Goal: Task Accomplishment & Management: Complete application form

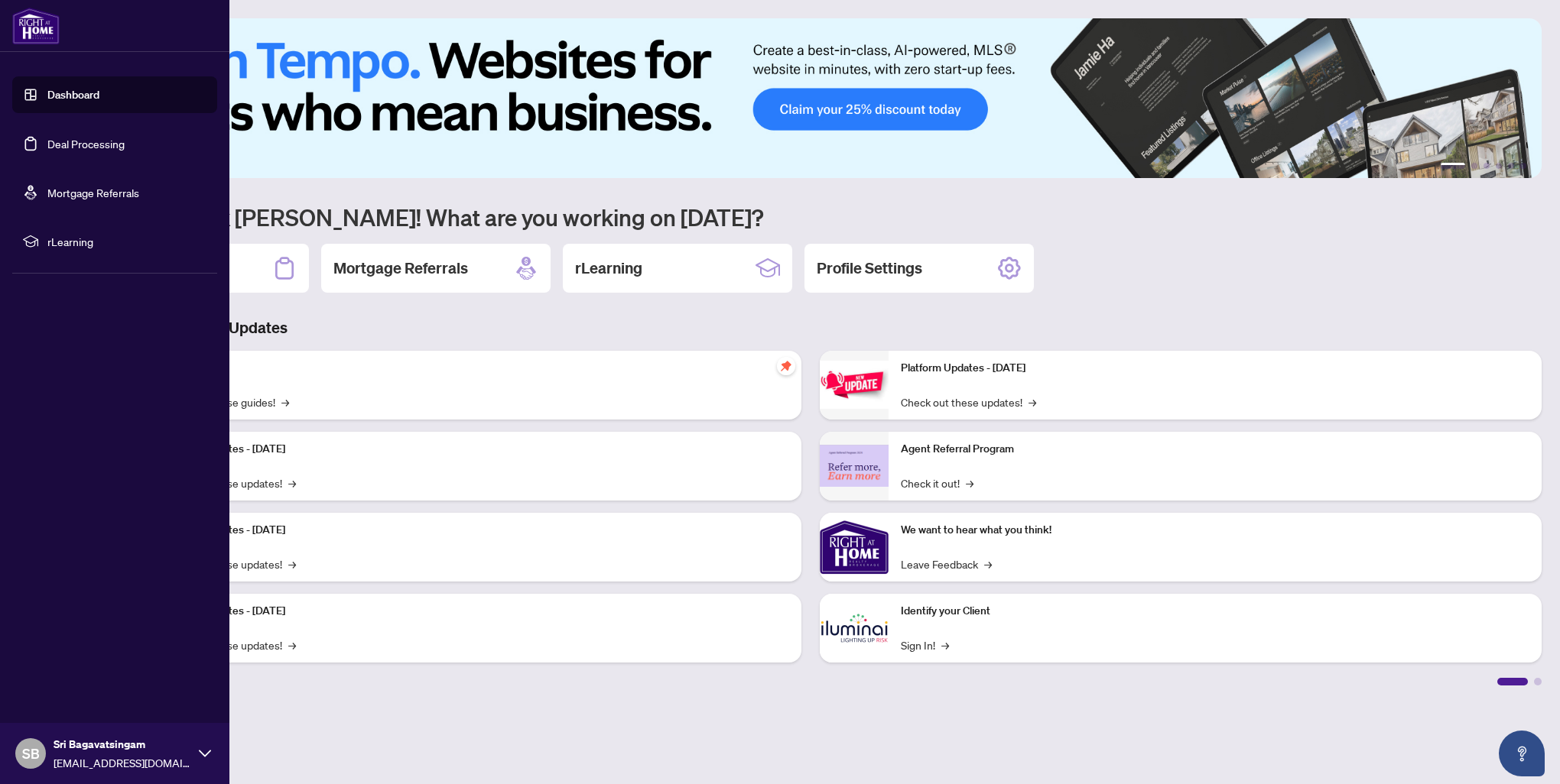
click at [54, 99] on link "Dashboard" at bounding box center [73, 95] width 52 height 14
click at [64, 137] on link "Deal Processing" at bounding box center [86, 144] width 77 height 14
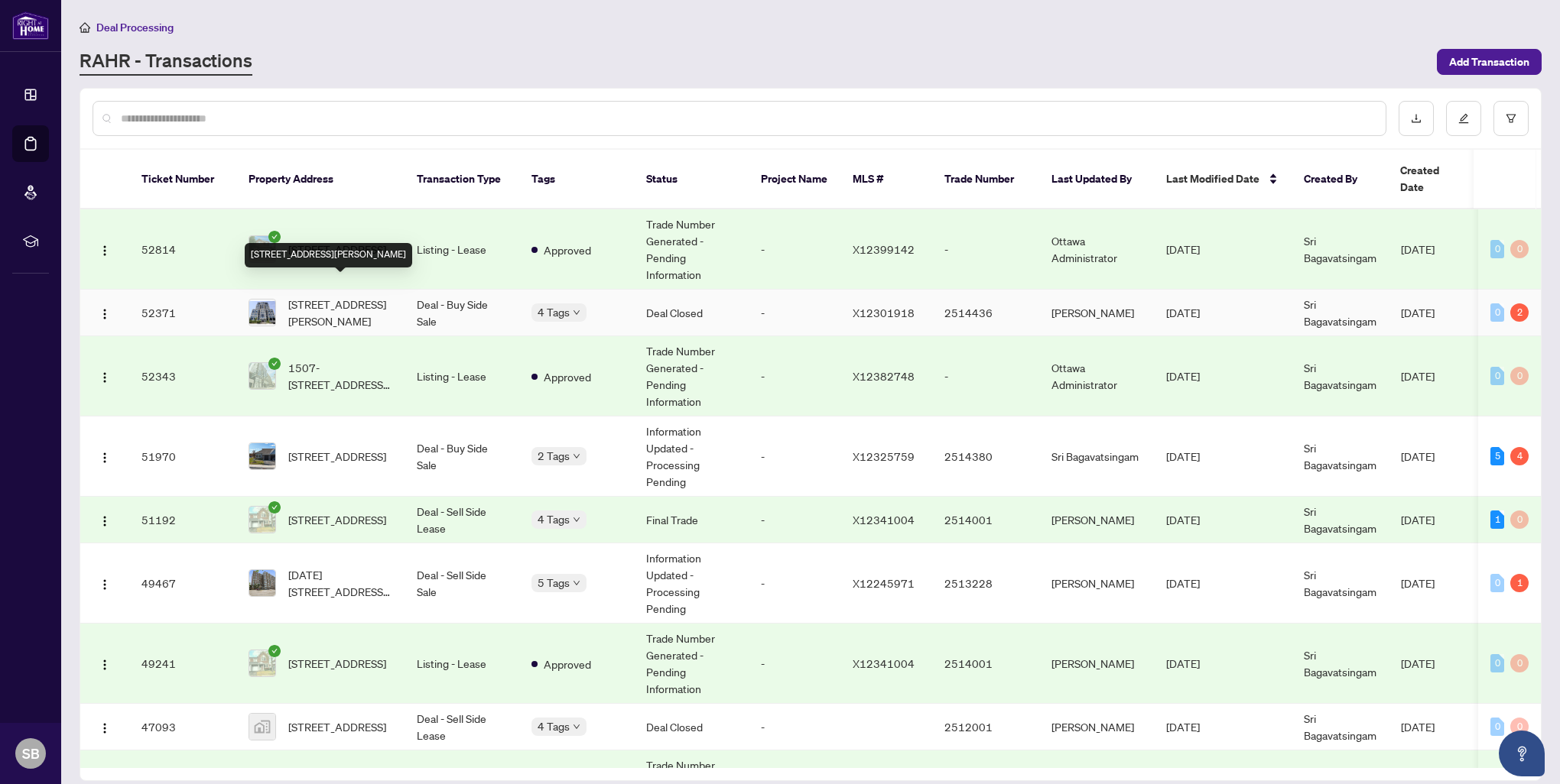
click at [335, 295] on span "[STREET_ADDRESS][PERSON_NAME]" at bounding box center [340, 312] width 104 height 34
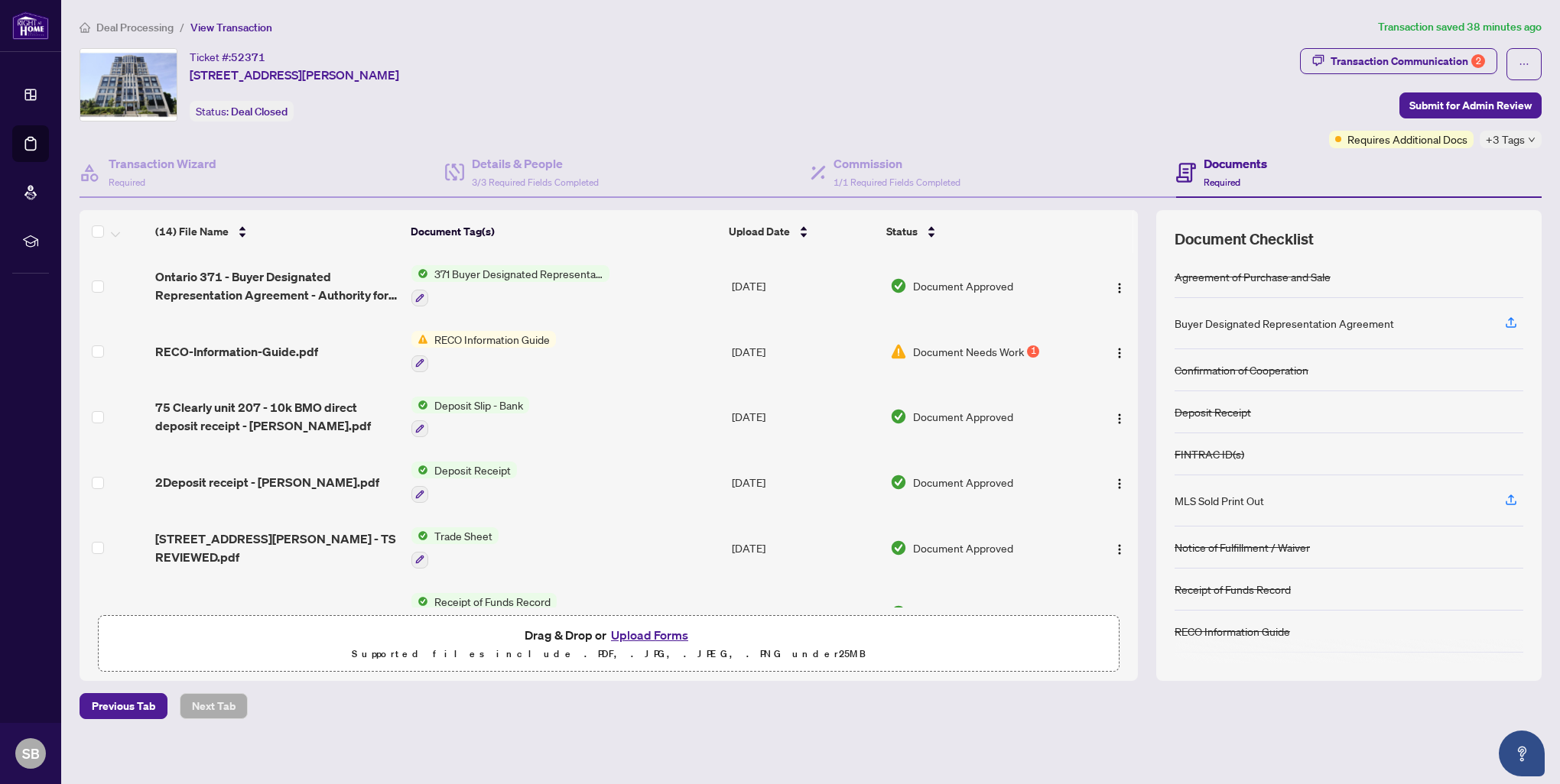
click at [1002, 349] on span "Document Needs Work" at bounding box center [968, 351] width 111 height 17
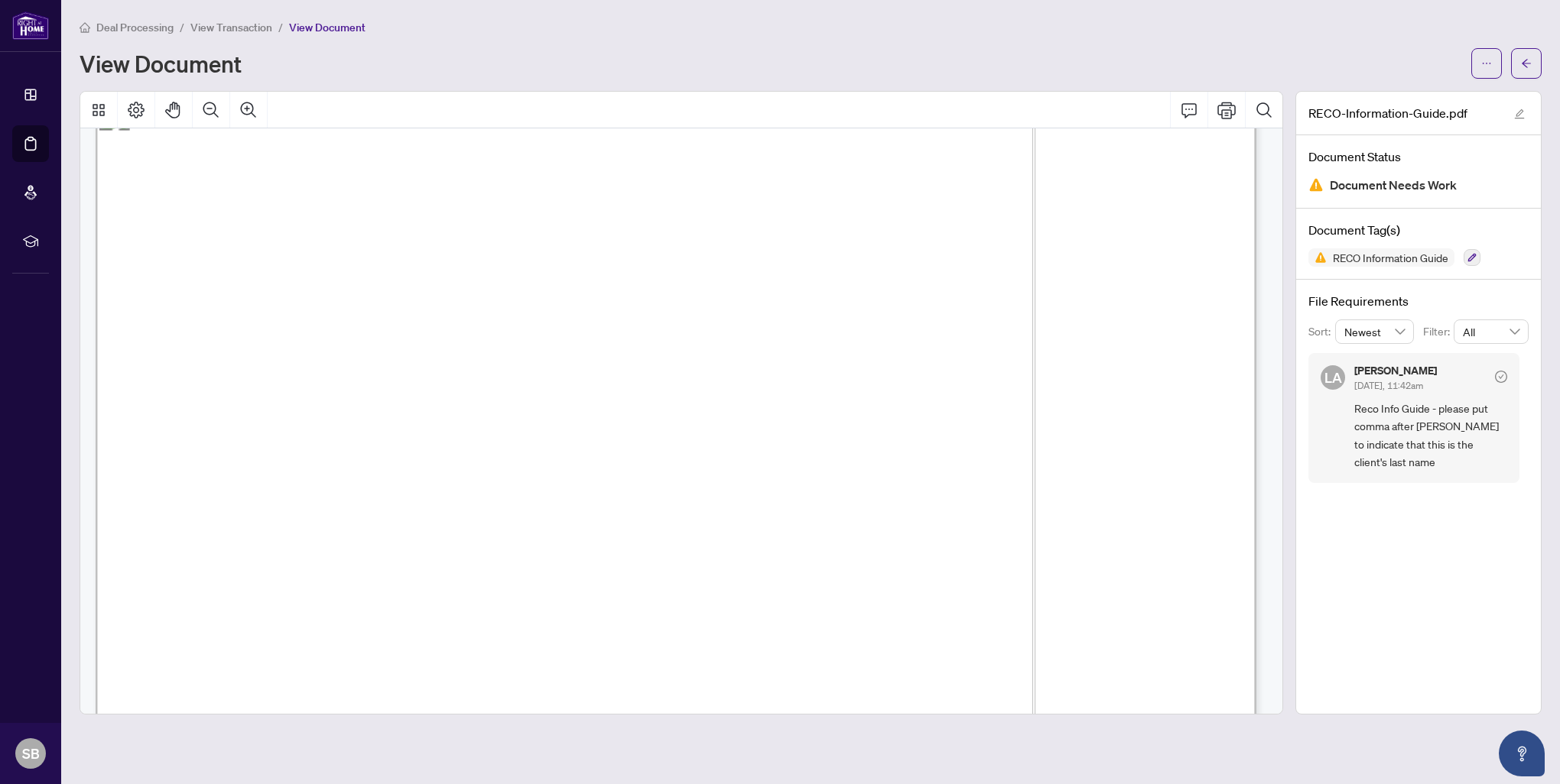
scroll to position [18479, 0]
click at [1358, 262] on span "RECO Information Guide" at bounding box center [1390, 257] width 128 height 11
click at [1469, 255] on icon "button" at bounding box center [1471, 257] width 9 height 9
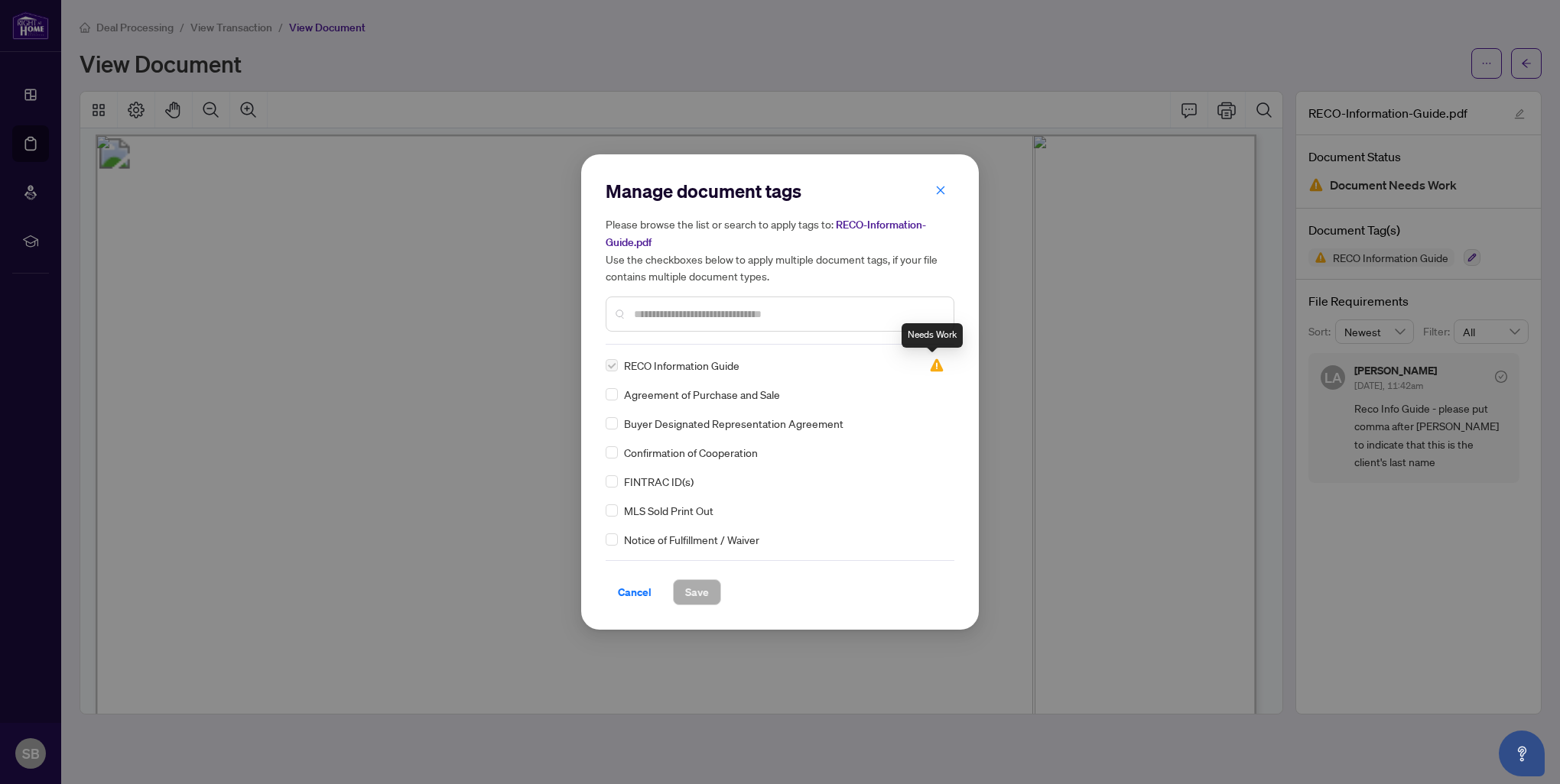
click at [937, 366] on img at bounding box center [937, 365] width 15 height 15
click at [934, 366] on img at bounding box center [937, 365] width 15 height 15
click at [932, 366] on img at bounding box center [937, 365] width 15 height 15
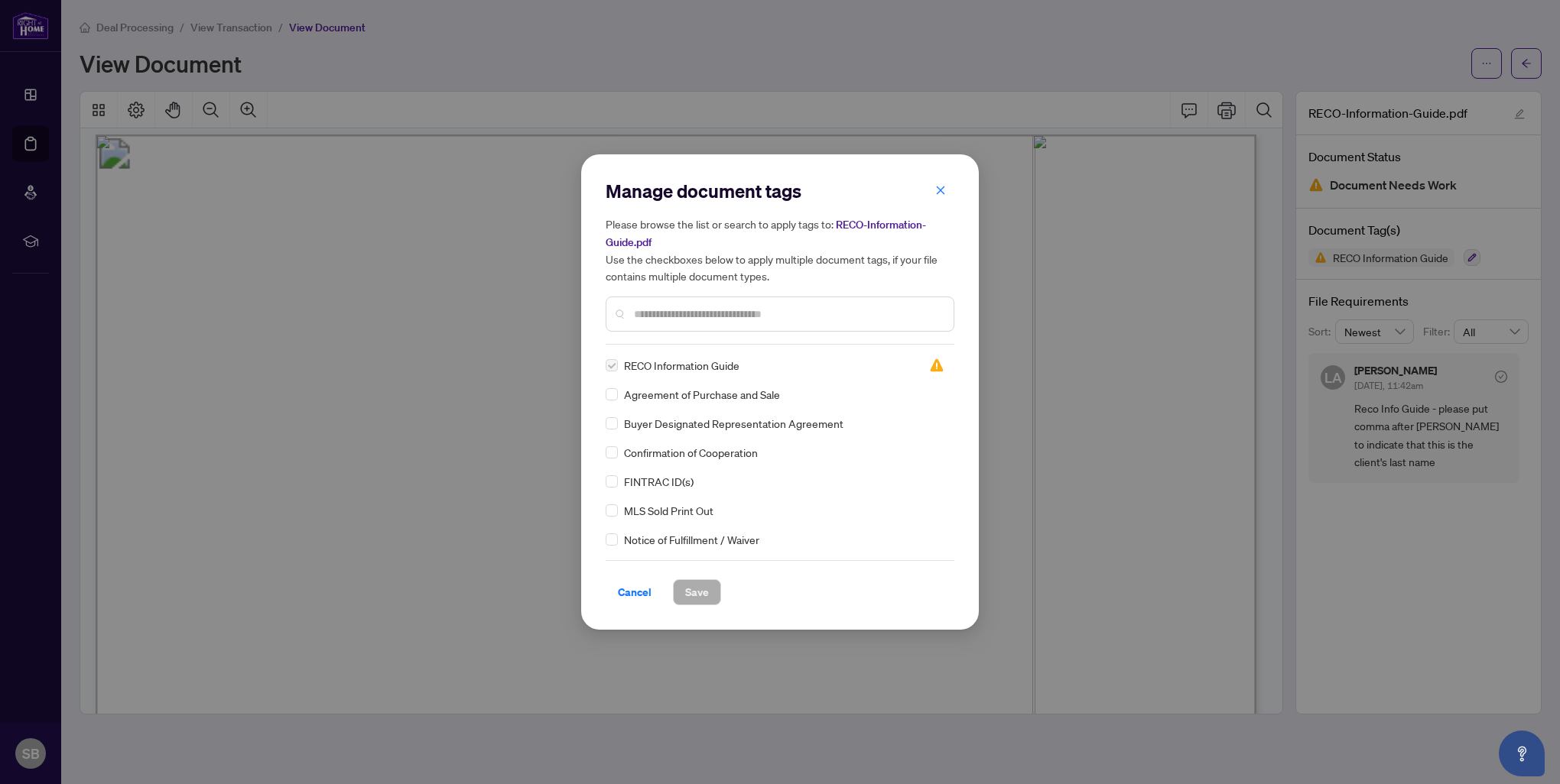
click at [653, 357] on span "RECO Information Guide" at bounding box center [682, 366] width 115 height 17
click at [655, 359] on span "RECO Information Guide" at bounding box center [682, 366] width 115 height 17
click at [940, 191] on icon "close" at bounding box center [941, 190] width 8 height 8
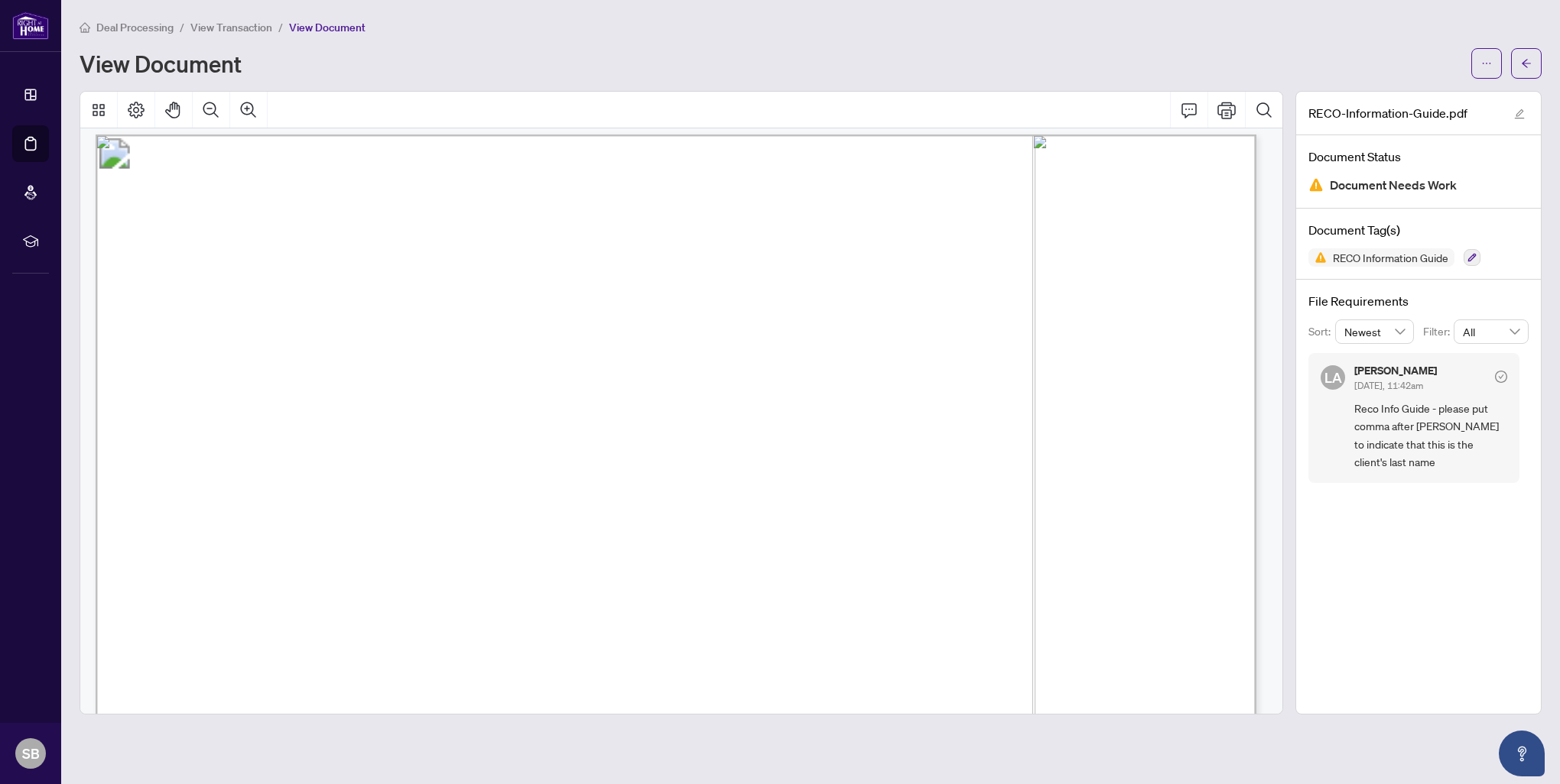
click at [1372, 183] on span "Document Needs Work" at bounding box center [1393, 185] width 127 height 20
click at [1360, 191] on span "Document Needs Work" at bounding box center [1393, 185] width 127 height 20
drag, startPoint x: 1360, startPoint y: 191, endPoint x: 1314, endPoint y: 183, distance: 46.7
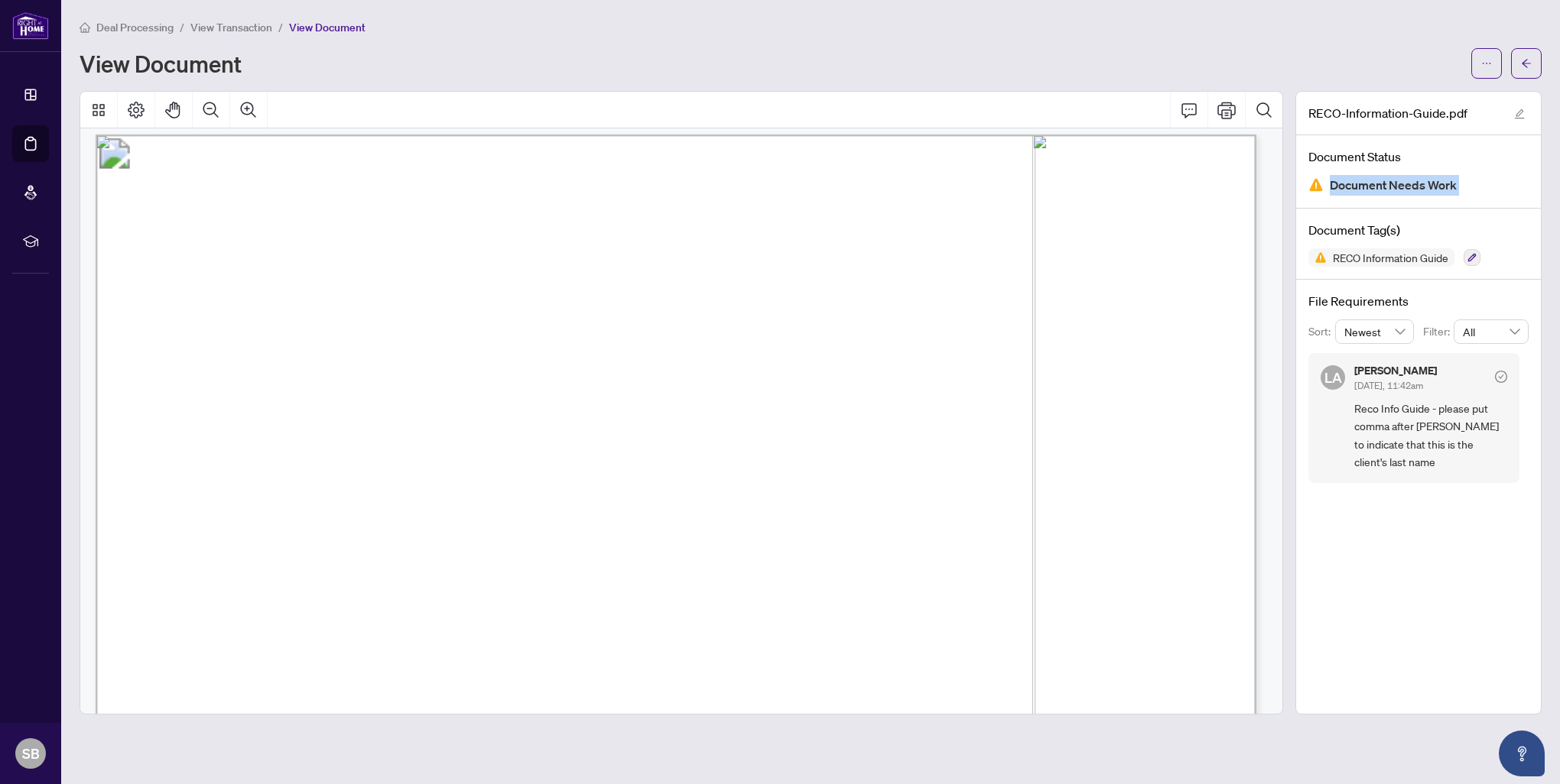
click at [1314, 183] on img at bounding box center [1316, 185] width 15 height 15
click at [1388, 441] on span "Reco Info Guide - please put comma after [PERSON_NAME] to indicate that this is…" at bounding box center [1430, 435] width 153 height 72
drag, startPoint x: 601, startPoint y: 467, endPoint x: 484, endPoint y: 380, distance: 145.8
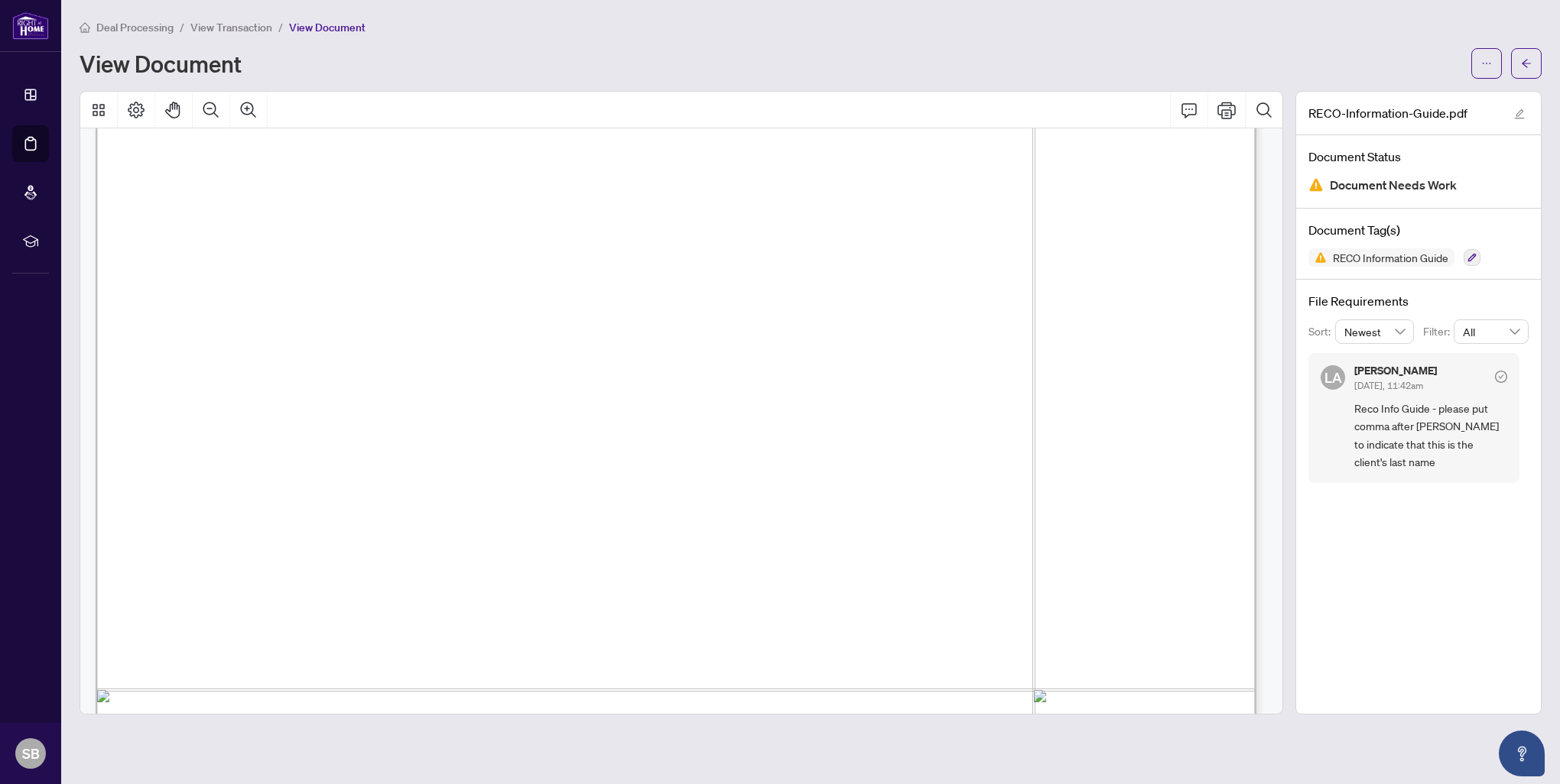
click at [1042, 3] on main "Deal Processing / View Transaction / View Document View Document RECO-Informati…" at bounding box center [810, 392] width 1498 height 784
click at [319, 34] on li "View Document" at bounding box center [327, 27] width 76 height 18
click at [235, 27] on span "View Transaction" at bounding box center [231, 27] width 82 height 14
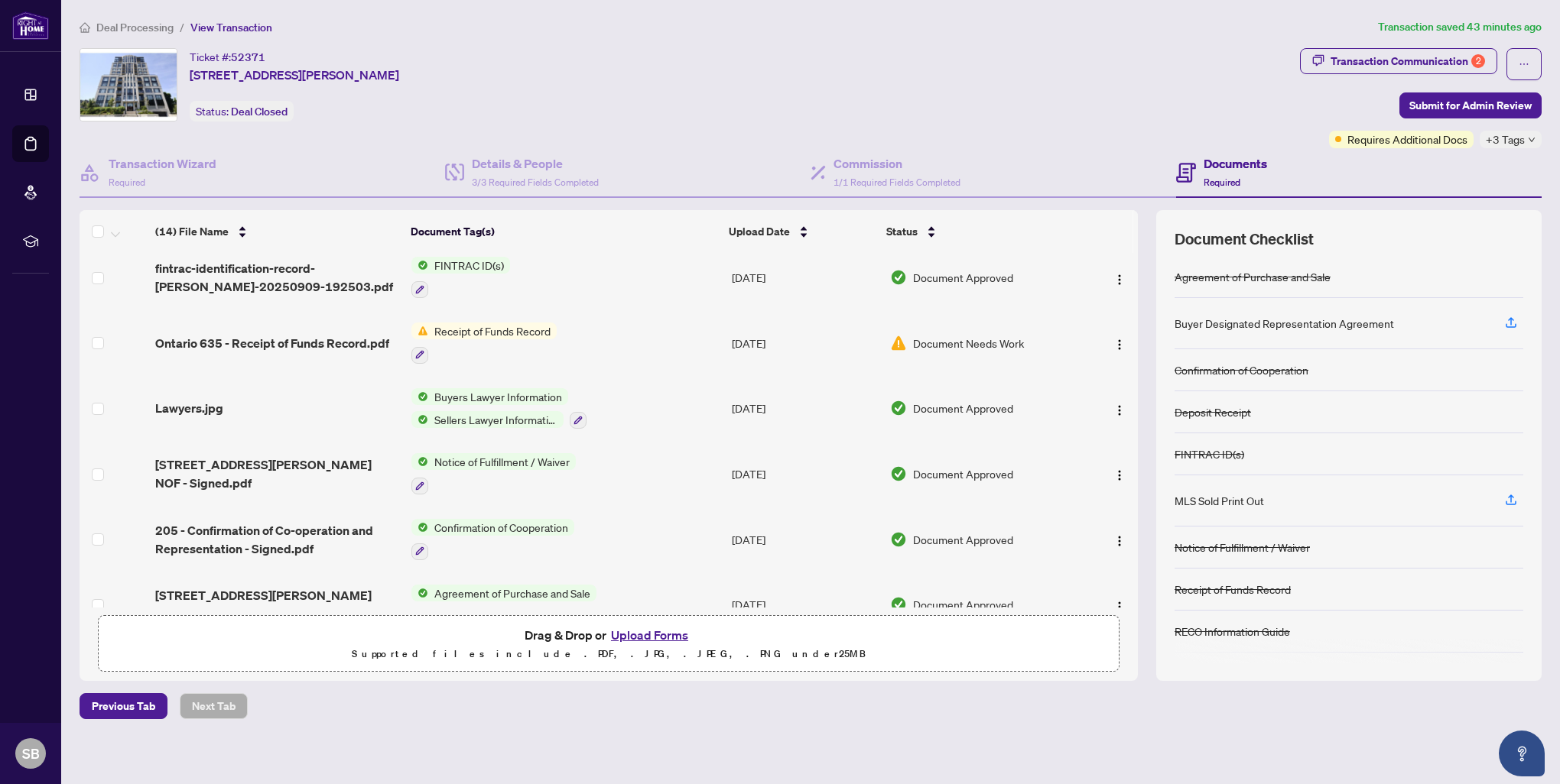
scroll to position [535, 0]
click at [525, 323] on span "Receipt of Funds Record" at bounding box center [493, 328] width 129 height 17
click at [927, 332] on span "Document Needs Work" at bounding box center [968, 340] width 111 height 17
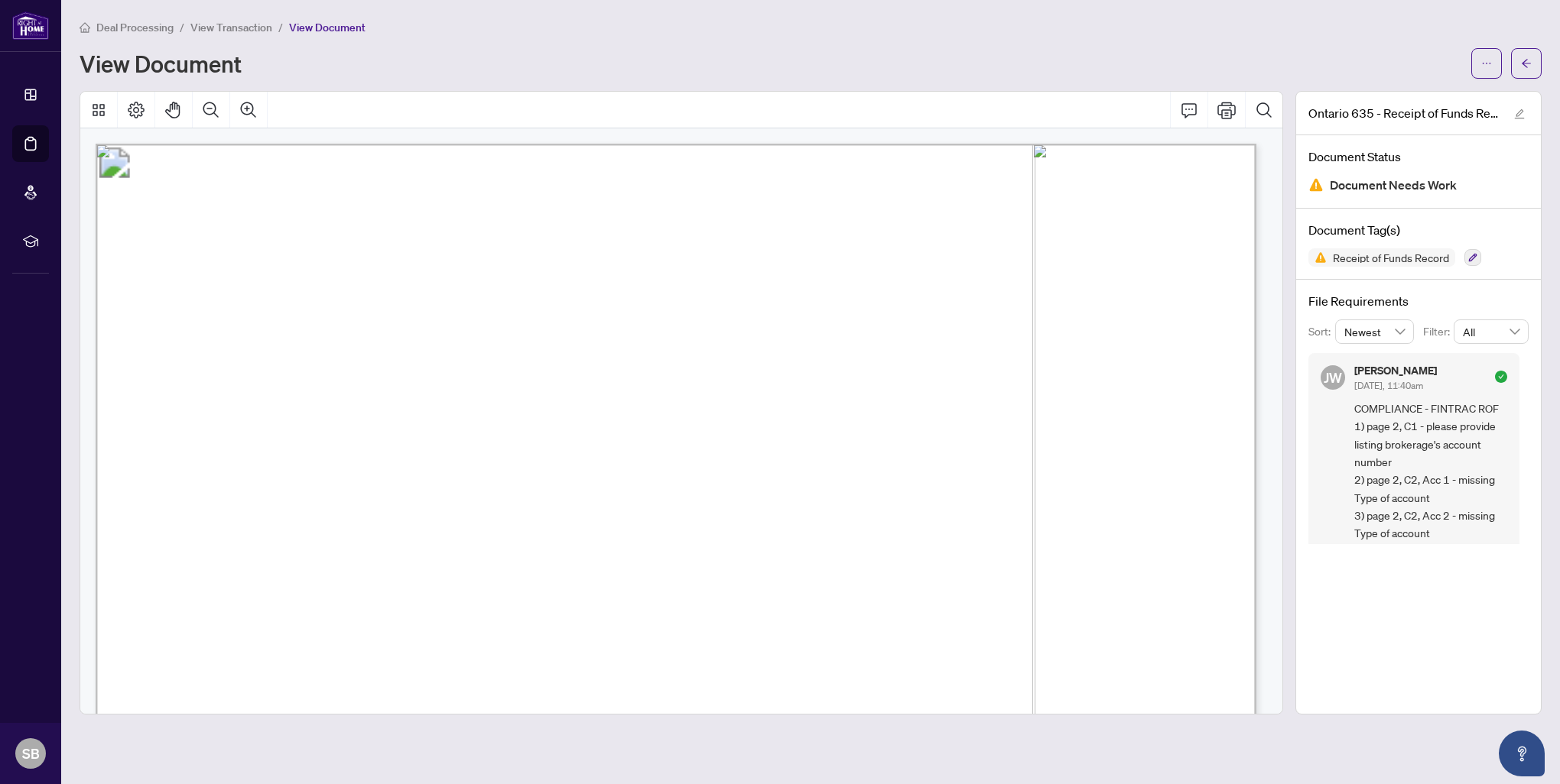
click at [1512, 85] on div "Deal Processing / View Transaction / View Document View Document [GEOGRAPHIC_DA…" at bounding box center [810, 367] width 1462 height 696
click at [1526, 75] on button "button" at bounding box center [1526, 63] width 30 height 30
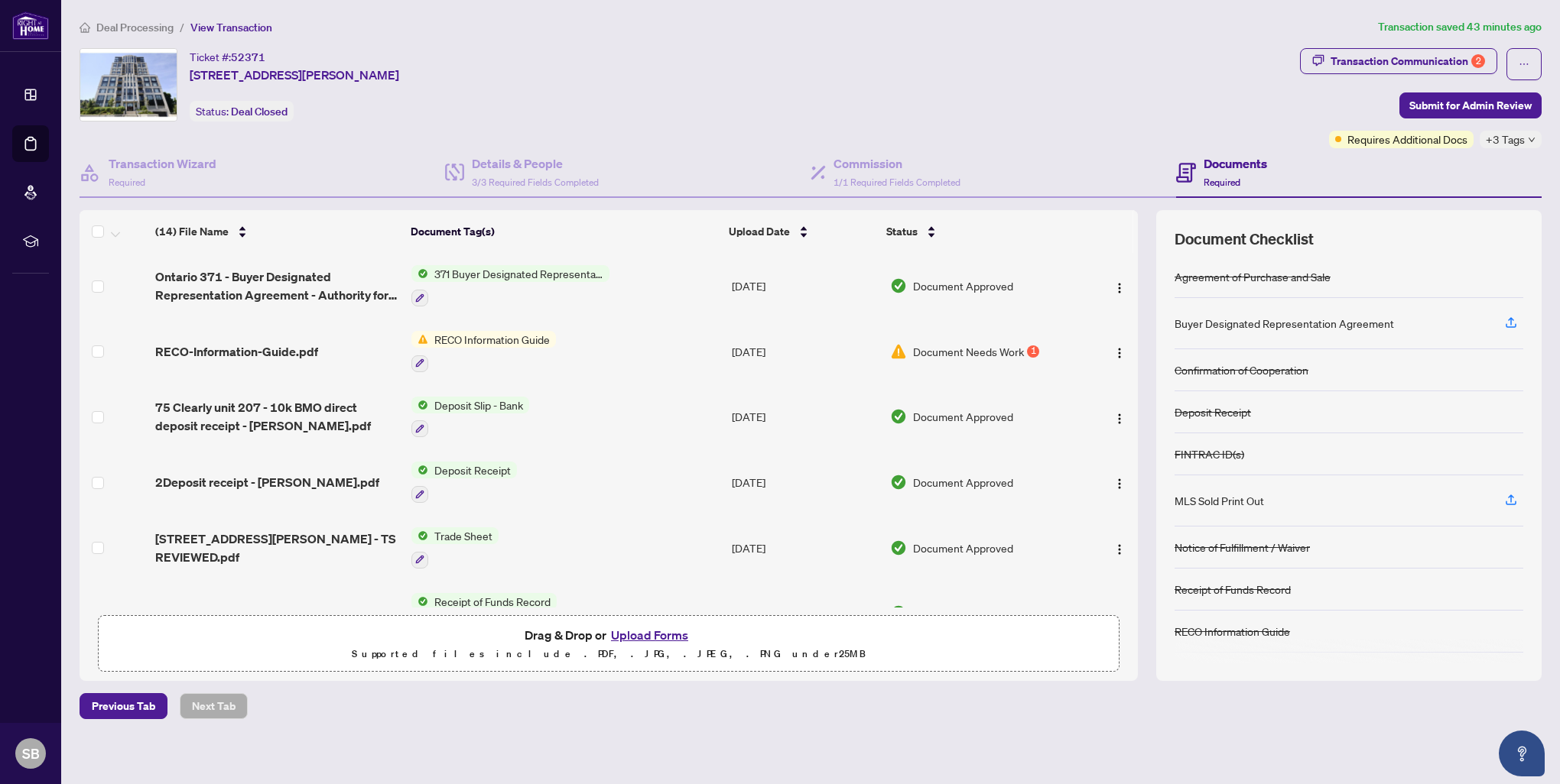
click at [647, 629] on button "Upload Forms" at bounding box center [650, 634] width 86 height 19
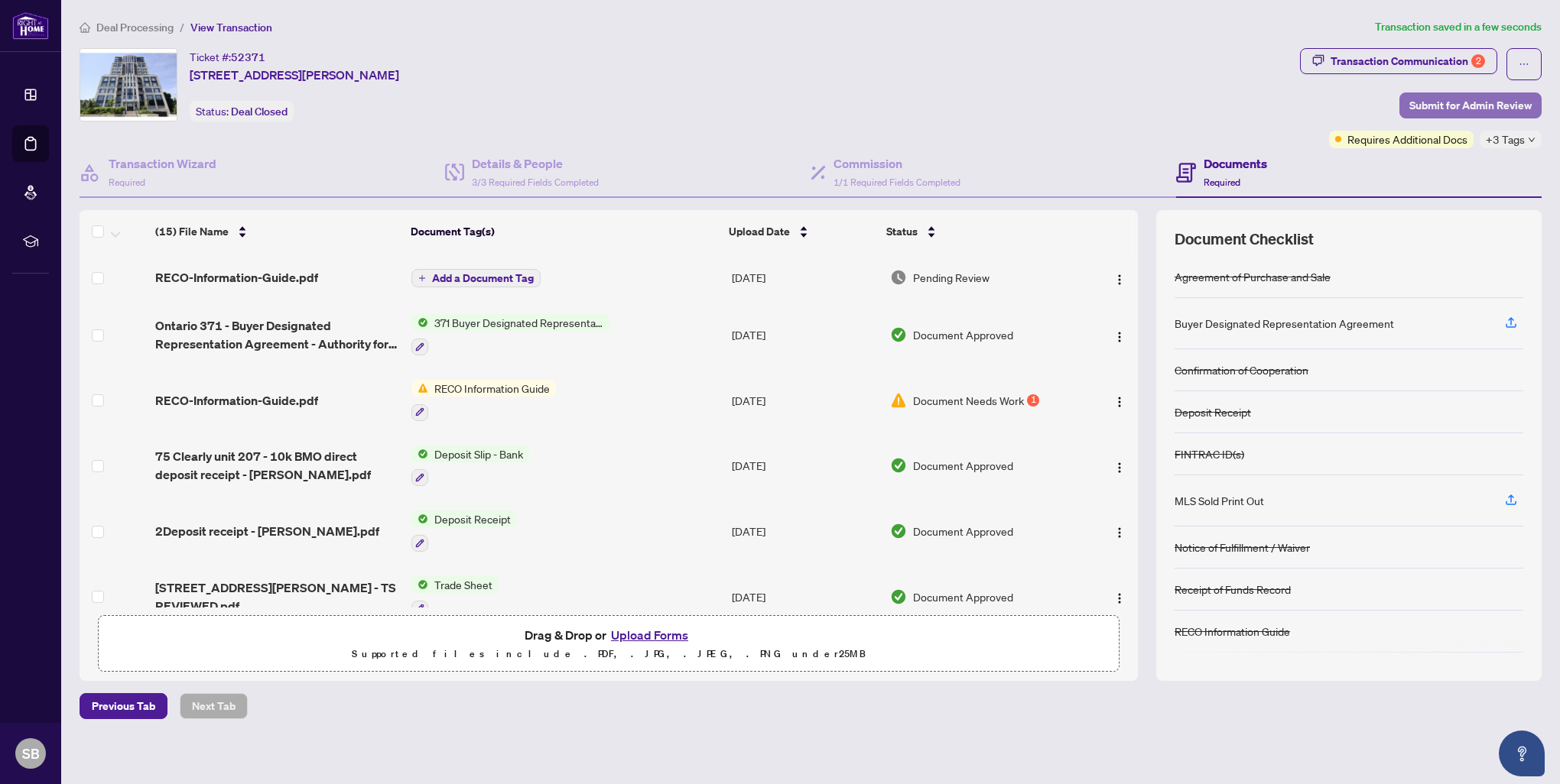
click at [1423, 98] on span "Submit for Admin Review" at bounding box center [1470, 105] width 122 height 25
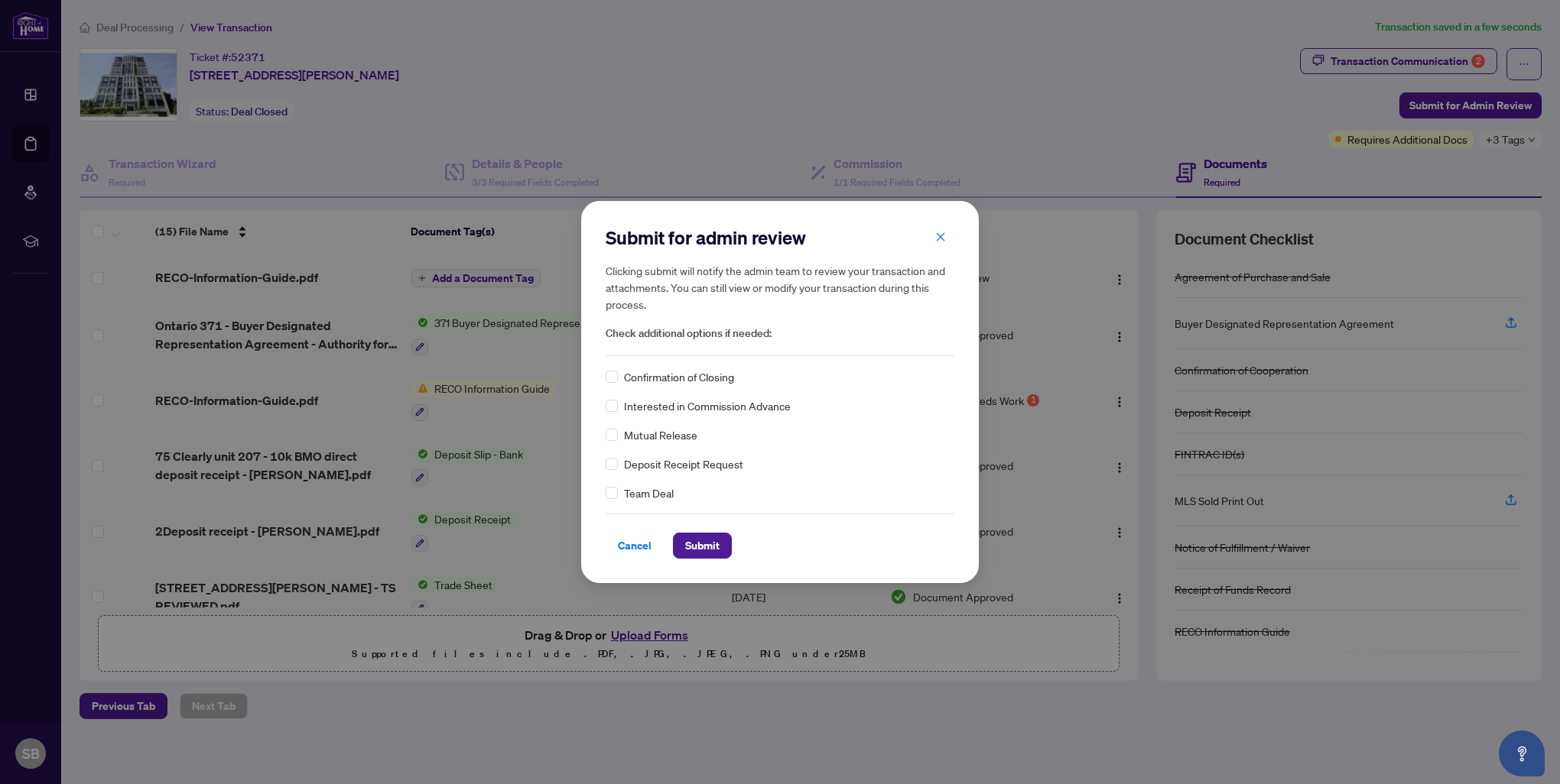
click at [664, 379] on span "Confirmation of Closing" at bounding box center [679, 377] width 110 height 17
click at [700, 547] on span "Submit" at bounding box center [702, 545] width 35 height 25
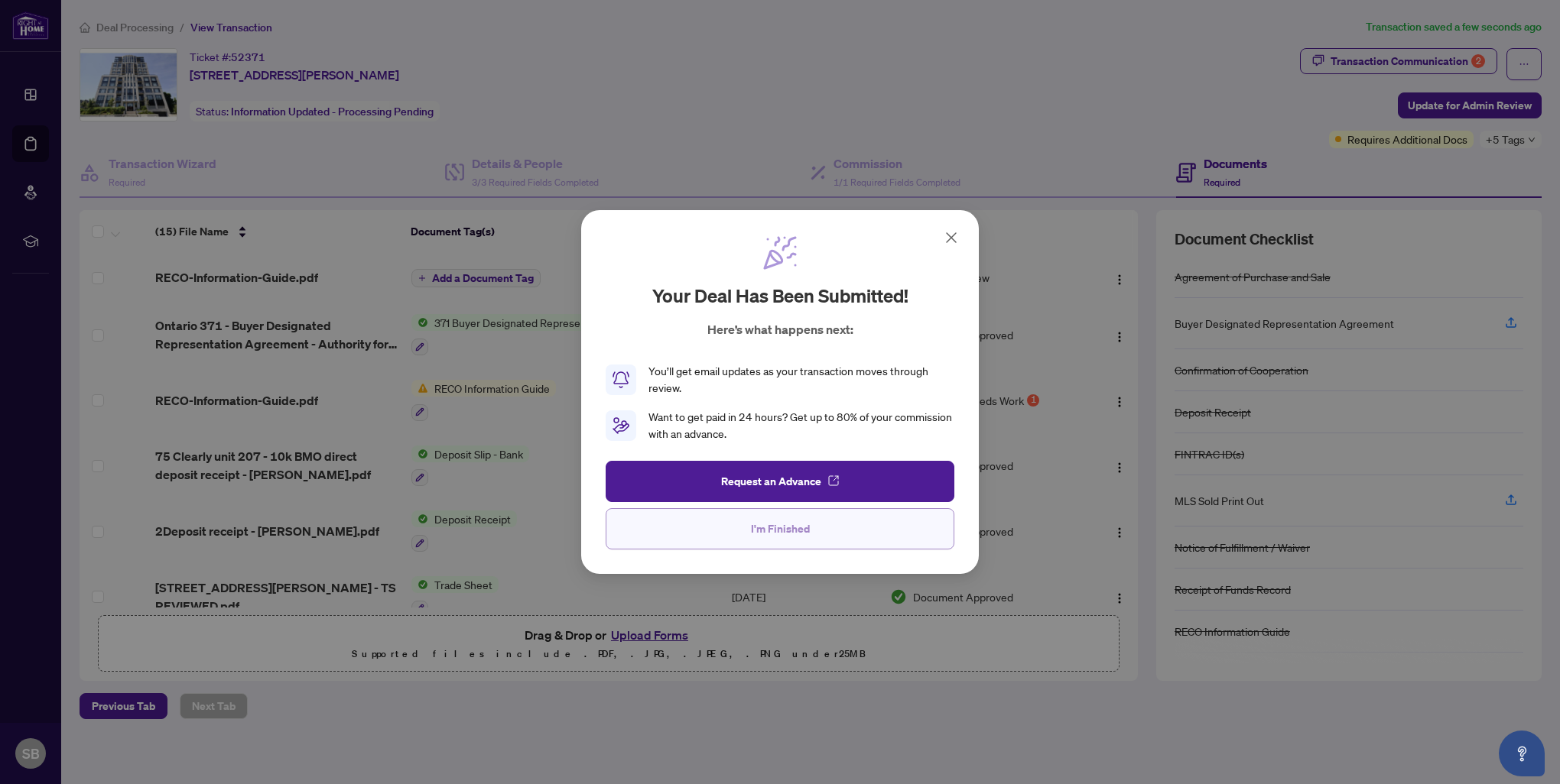
click at [773, 522] on span "I'm Finished" at bounding box center [780, 528] width 59 height 25
